Goal: Navigation & Orientation: Find specific page/section

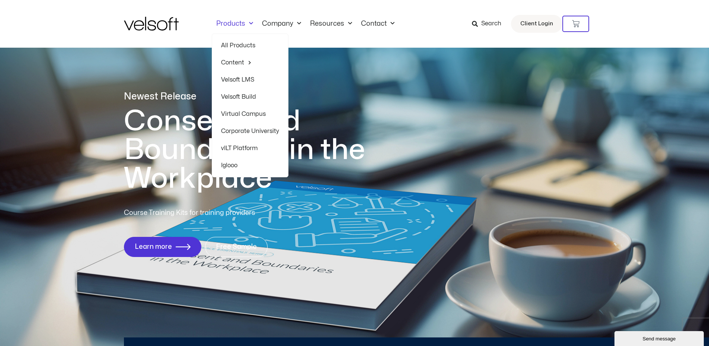
click at [248, 43] on link "All Products" at bounding box center [250, 45] width 58 height 17
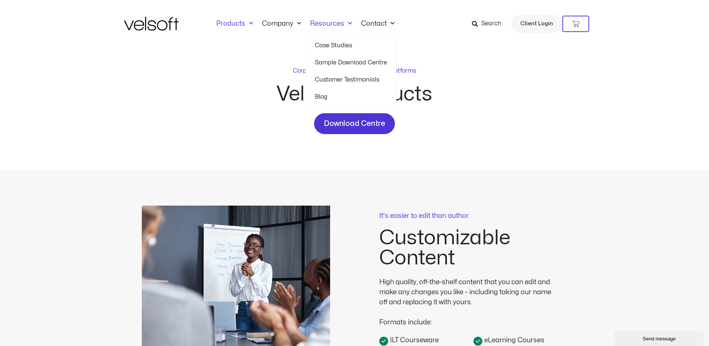
click at [330, 100] on link "Blog" at bounding box center [351, 96] width 72 height 17
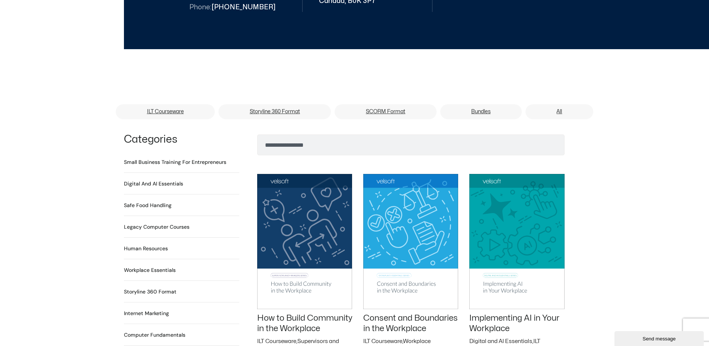
scroll to position [559, 0]
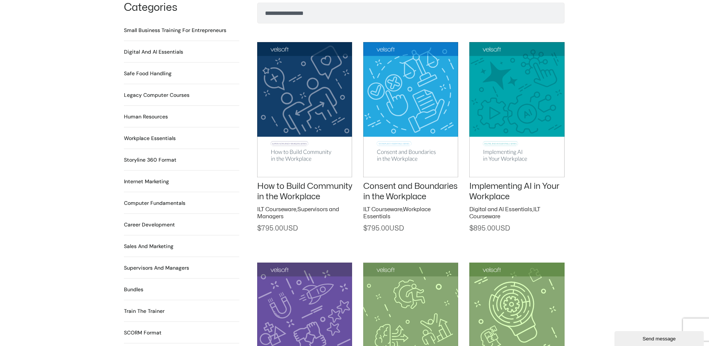
click at [153, 264] on h2 "Supervisors and Managers 91 Products" at bounding box center [156, 268] width 65 height 8
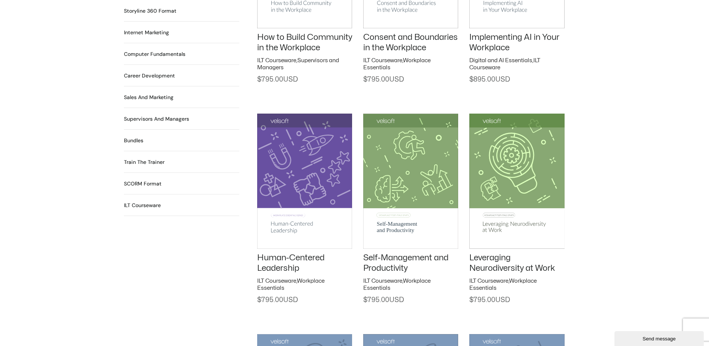
click at [166, 115] on h2 "Supervisors and Managers 91 Products" at bounding box center [156, 119] width 65 height 8
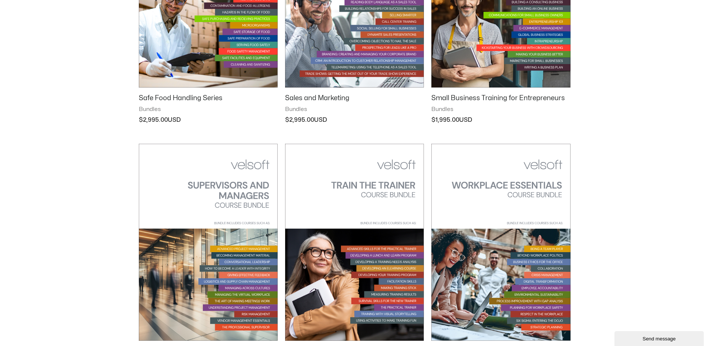
scroll to position [819, 0]
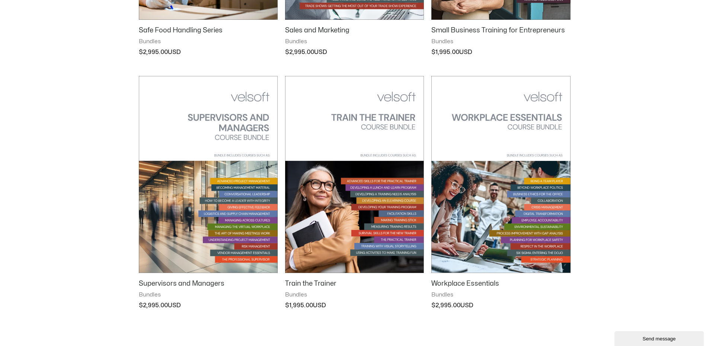
click at [187, 155] on img at bounding box center [208, 174] width 139 height 197
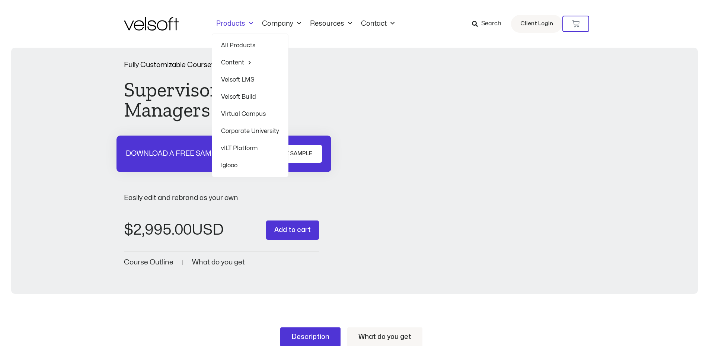
click at [244, 43] on link "All Products" at bounding box center [250, 45] width 58 height 17
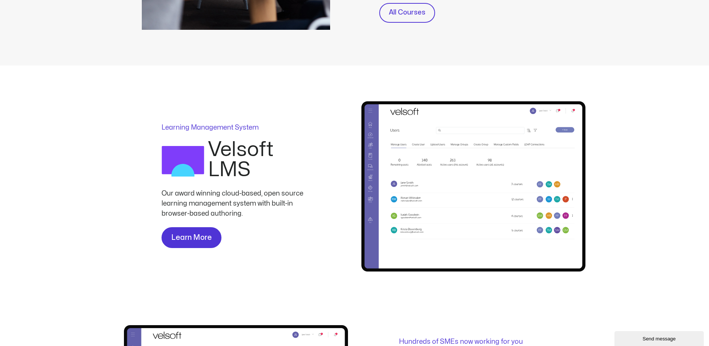
scroll to position [372, 0]
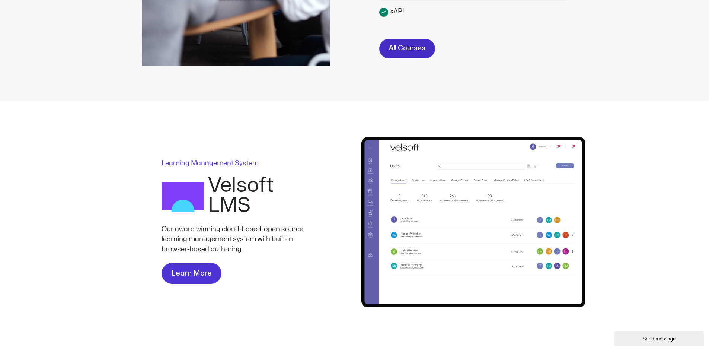
click at [410, 48] on span "All Courses" at bounding box center [407, 48] width 36 height 11
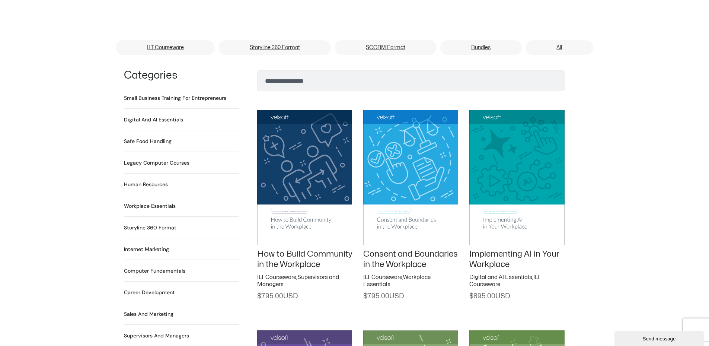
scroll to position [559, 0]
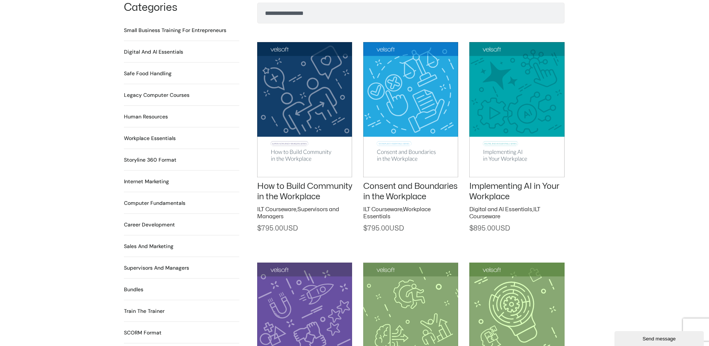
click at [163, 264] on h2 "Supervisors and Managers 91 Products" at bounding box center [156, 268] width 65 height 8
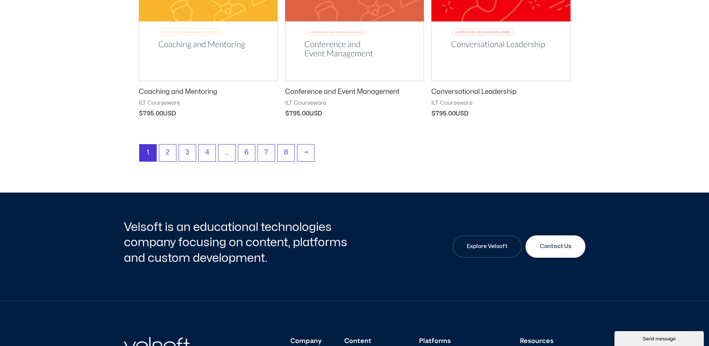
scroll to position [1080, 0]
